Goal: Information Seeking & Learning: Learn about a topic

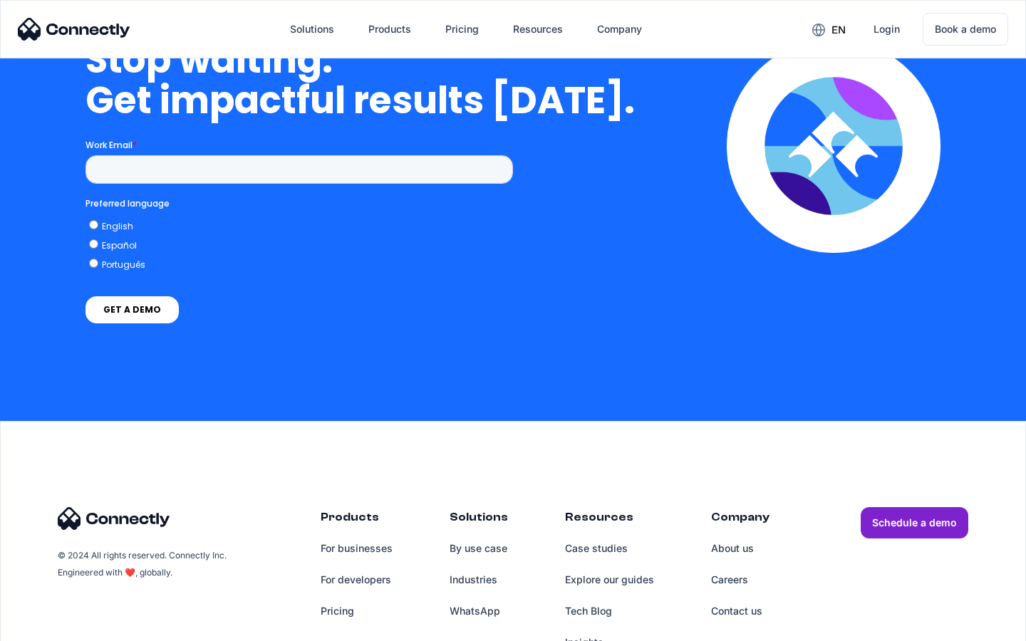
scroll to position [4144, 0]
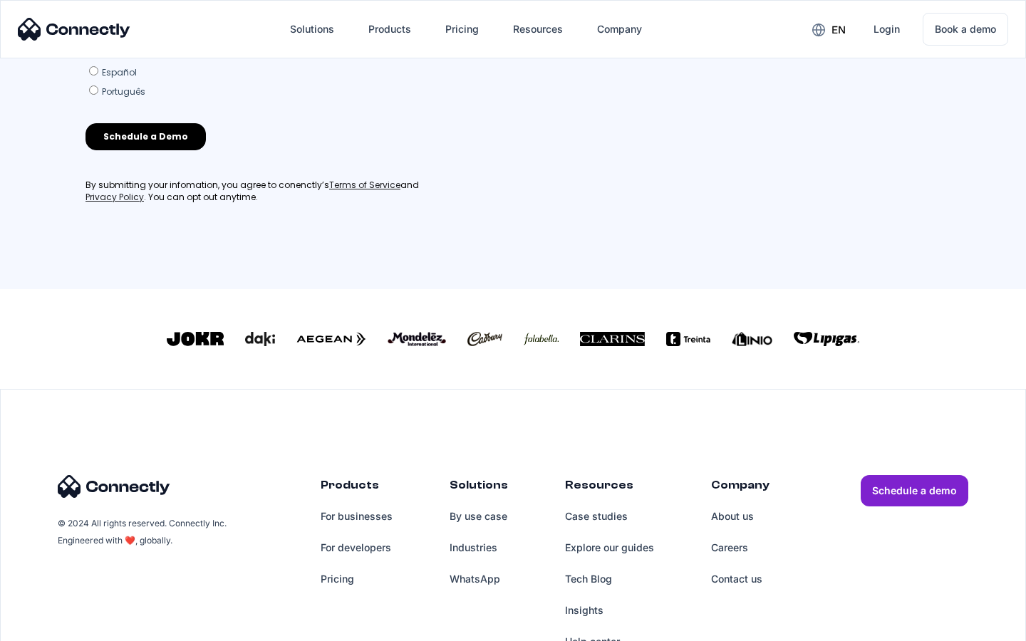
scroll to position [612, 0]
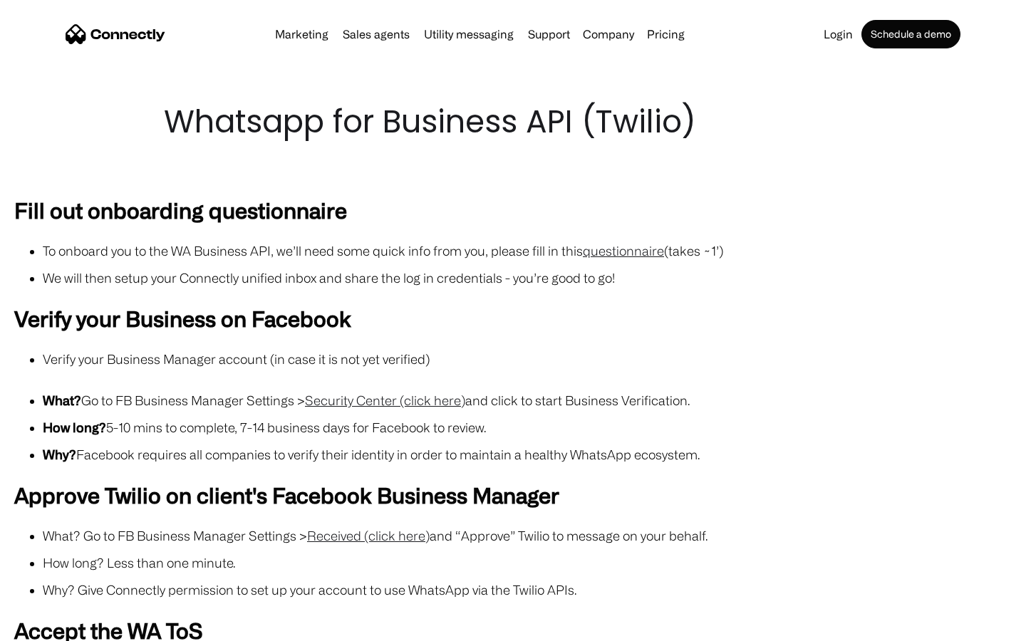
scroll to position [1239, 0]
